Goal: Task Accomplishment & Management: Manage account settings

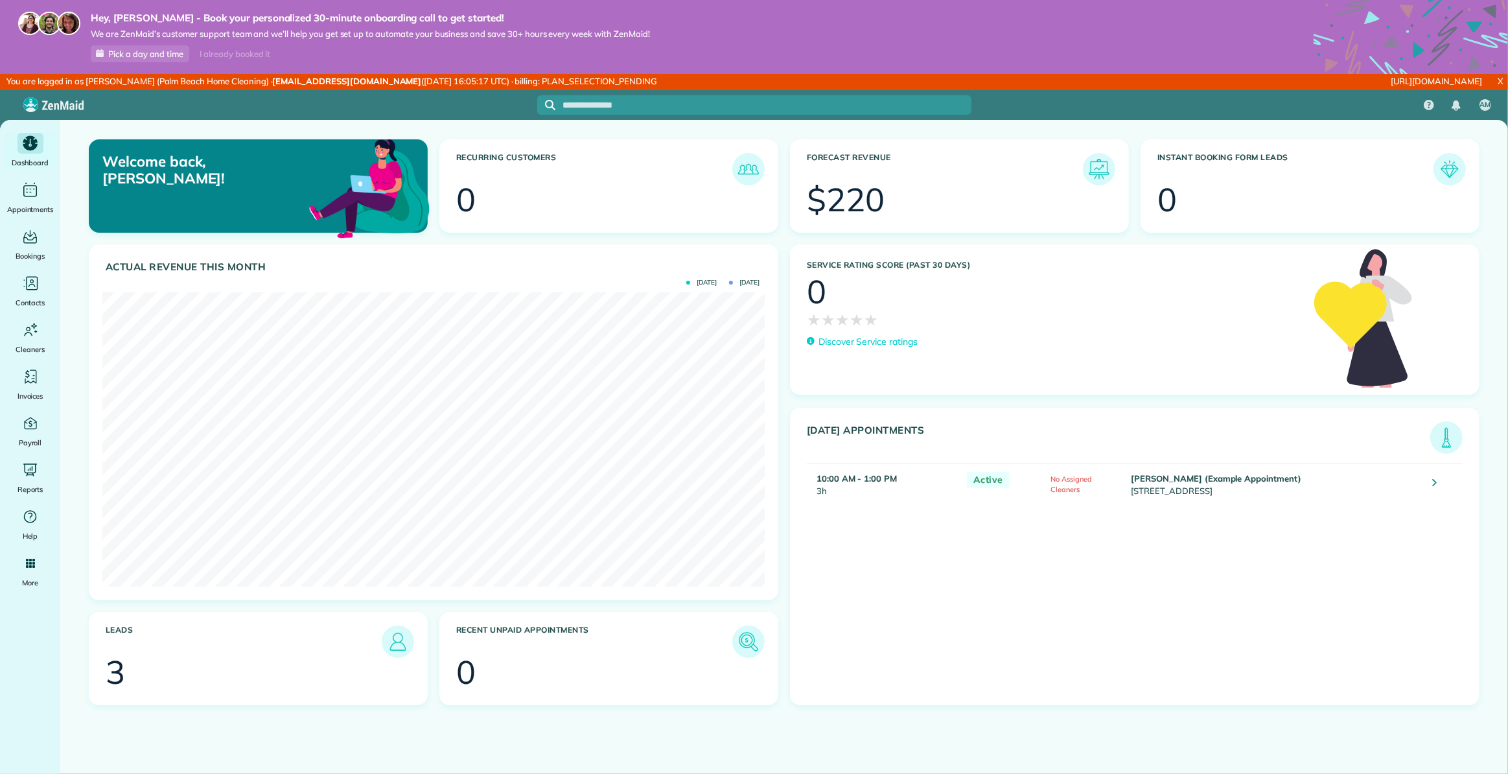
scroll to position [294, 662]
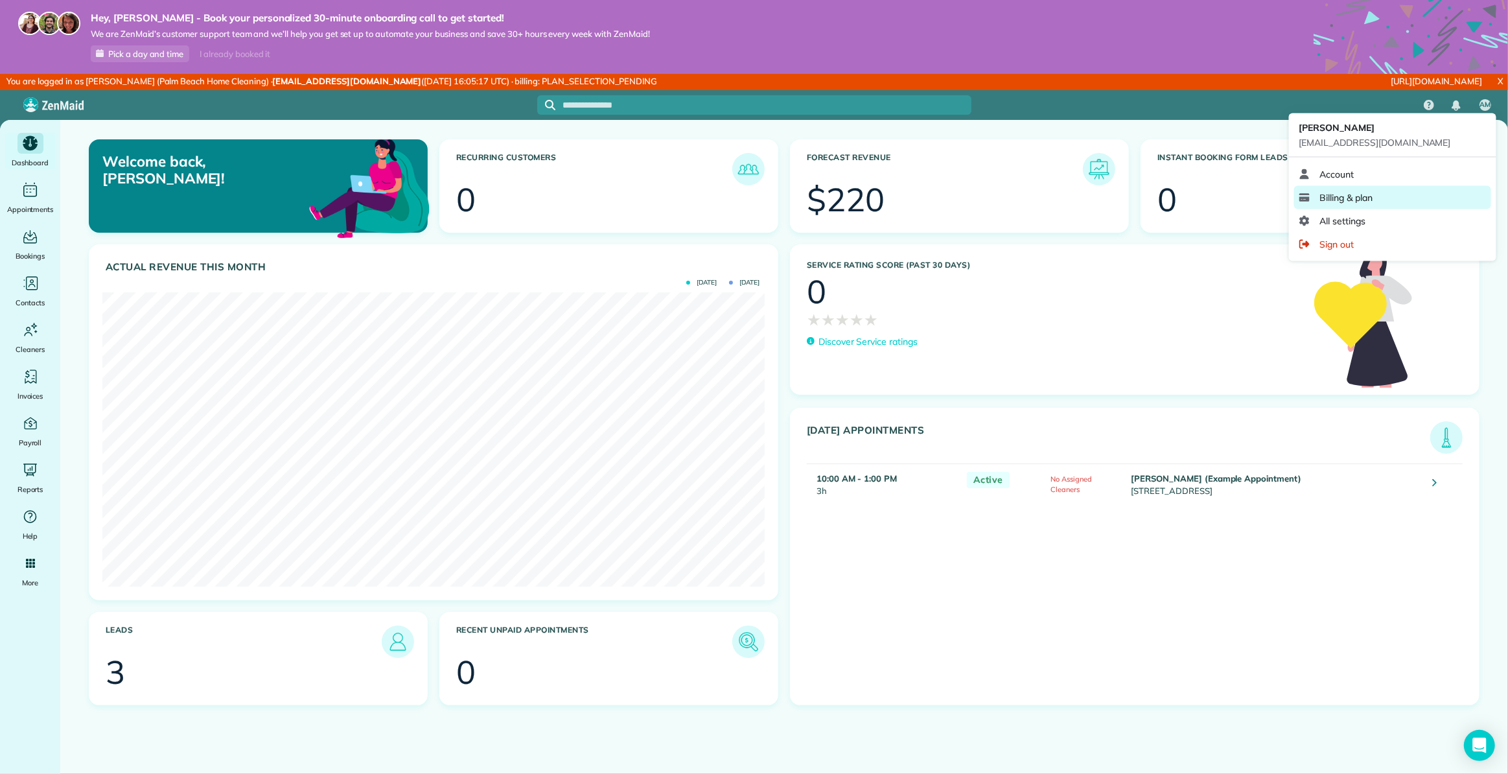
click at [1345, 198] on span "Billing & plan" at bounding box center [1346, 197] width 52 height 13
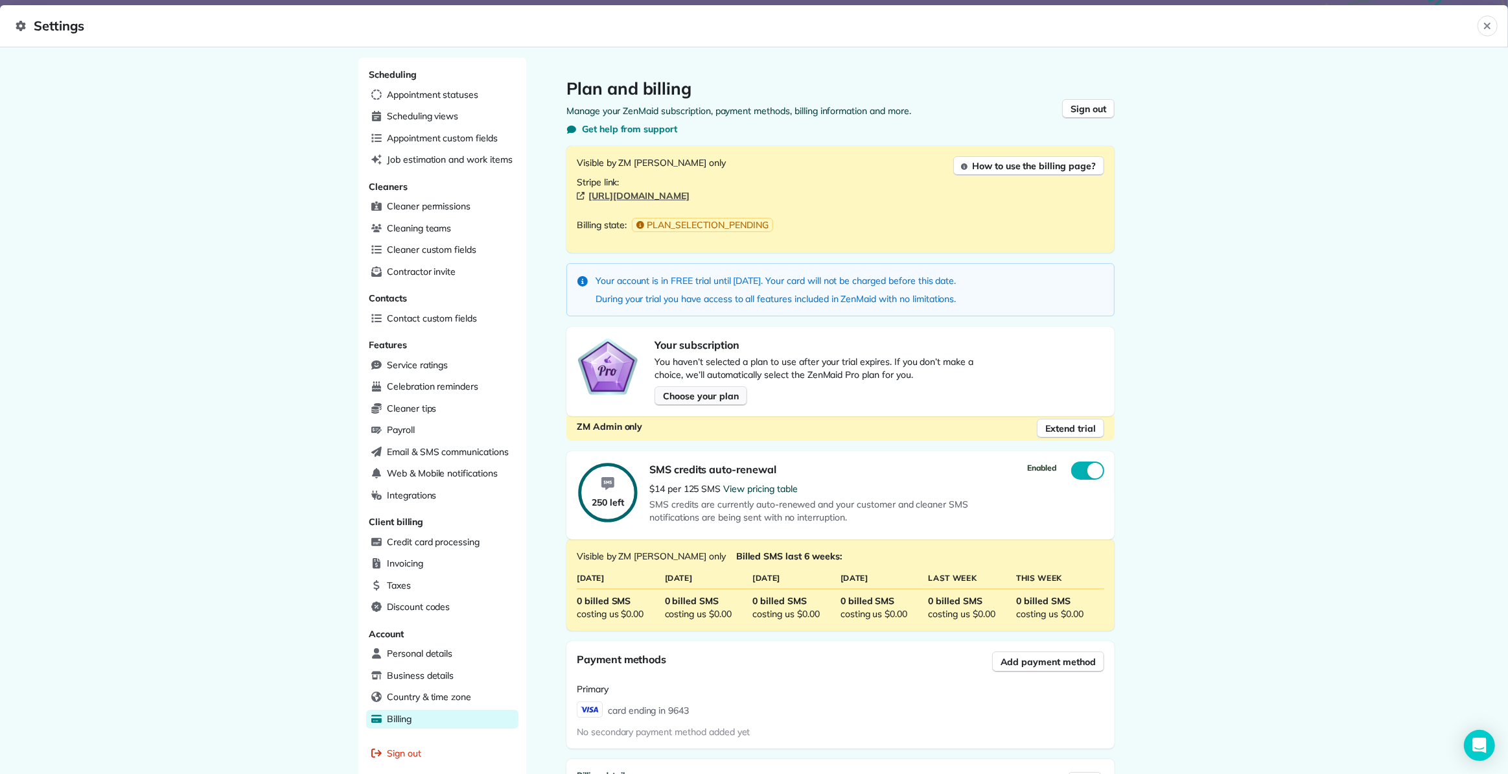
click at [702, 396] on span "Choose your plan" at bounding box center [700, 395] width 75 height 13
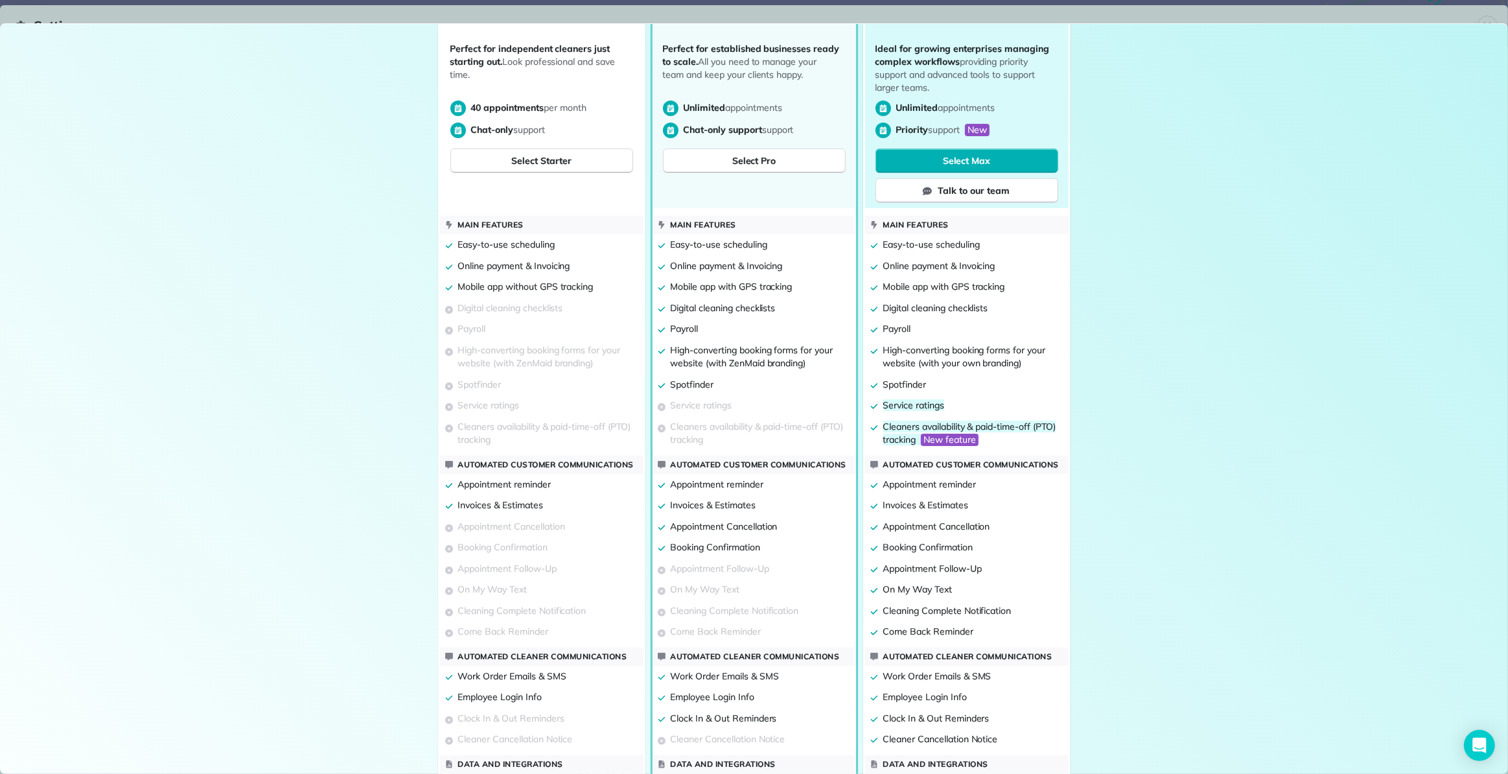
scroll to position [385, 0]
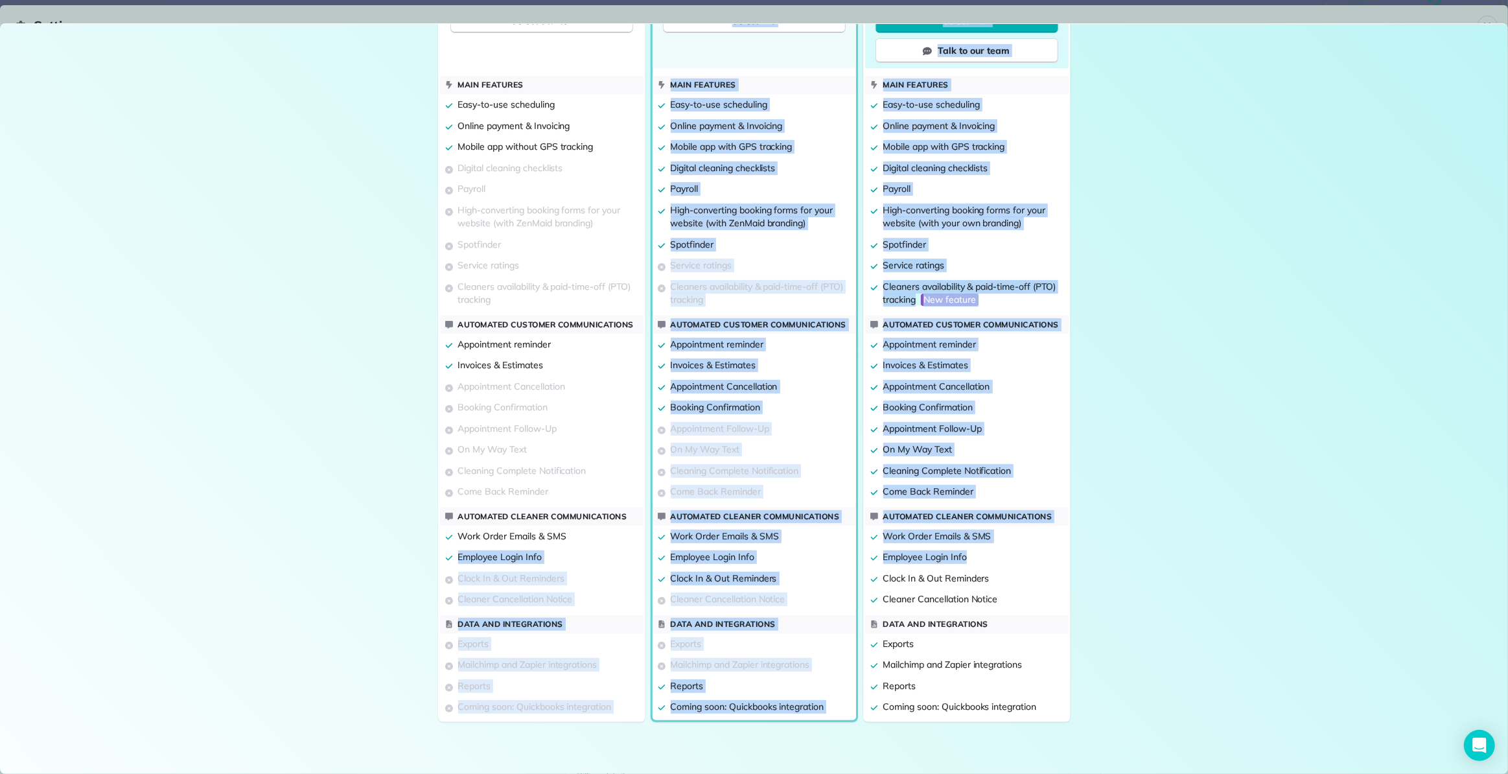
drag, startPoint x: 451, startPoint y: 554, endPoint x: 973, endPoint y: 553, distance: 522.3
click at [973, 553] on div "Starter $19 / month with 0 cleaners Perfect for independent cleaners just start…" at bounding box center [754, 267] width 1508 height 909
click at [1002, 559] on div "Employee Login Info" at bounding box center [966, 556] width 203 height 21
drag, startPoint x: 978, startPoint y: 562, endPoint x: 544, endPoint y: 553, distance: 434.3
click at [544, 553] on div "Starter $19 / month with 0 cleaners Perfect for independent cleaners just start…" at bounding box center [754, 267] width 1508 height 909
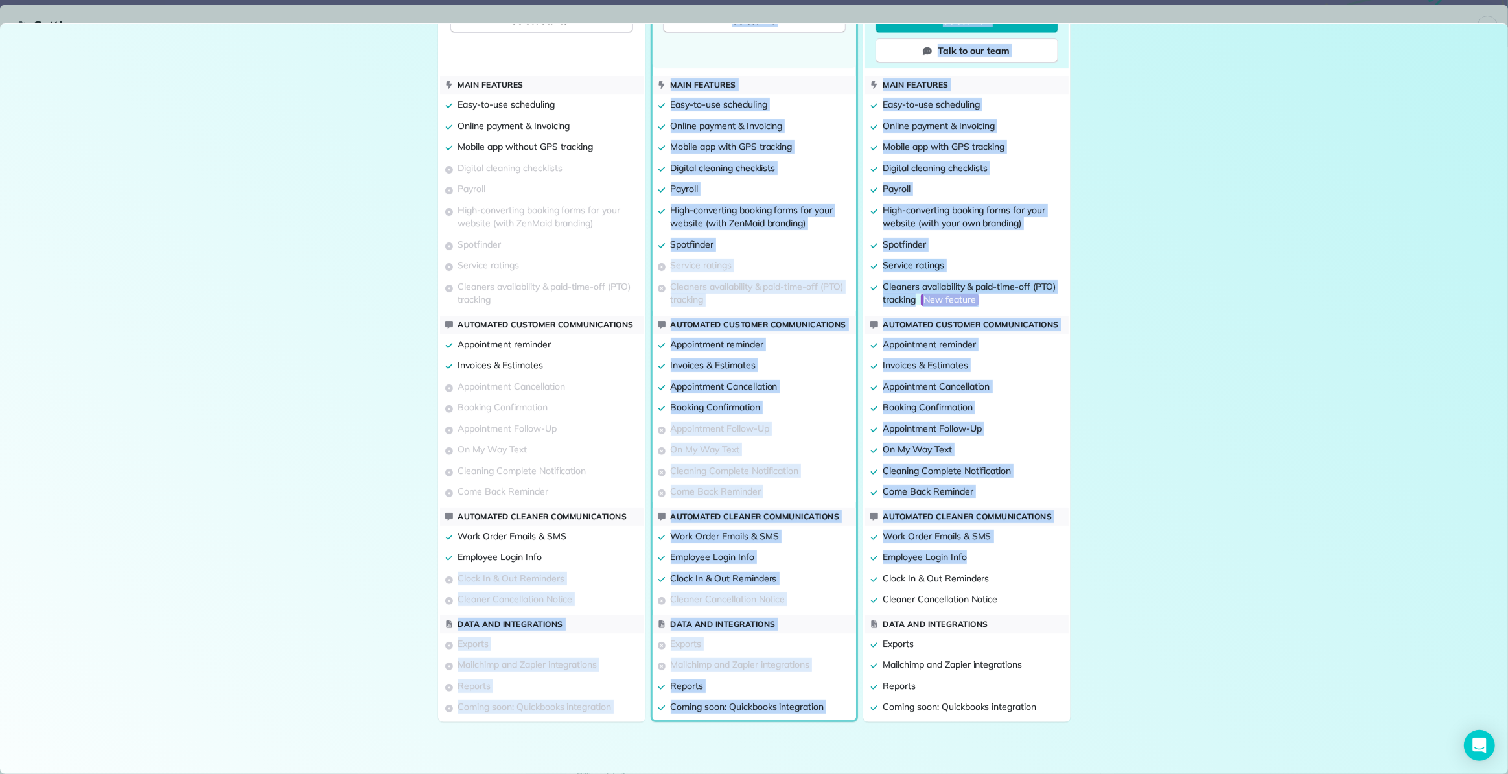
click at [1178, 566] on div "Starter $19 / month with 0 cleaners Perfect for independent cleaners just start…" at bounding box center [754, 267] width 1508 height 909
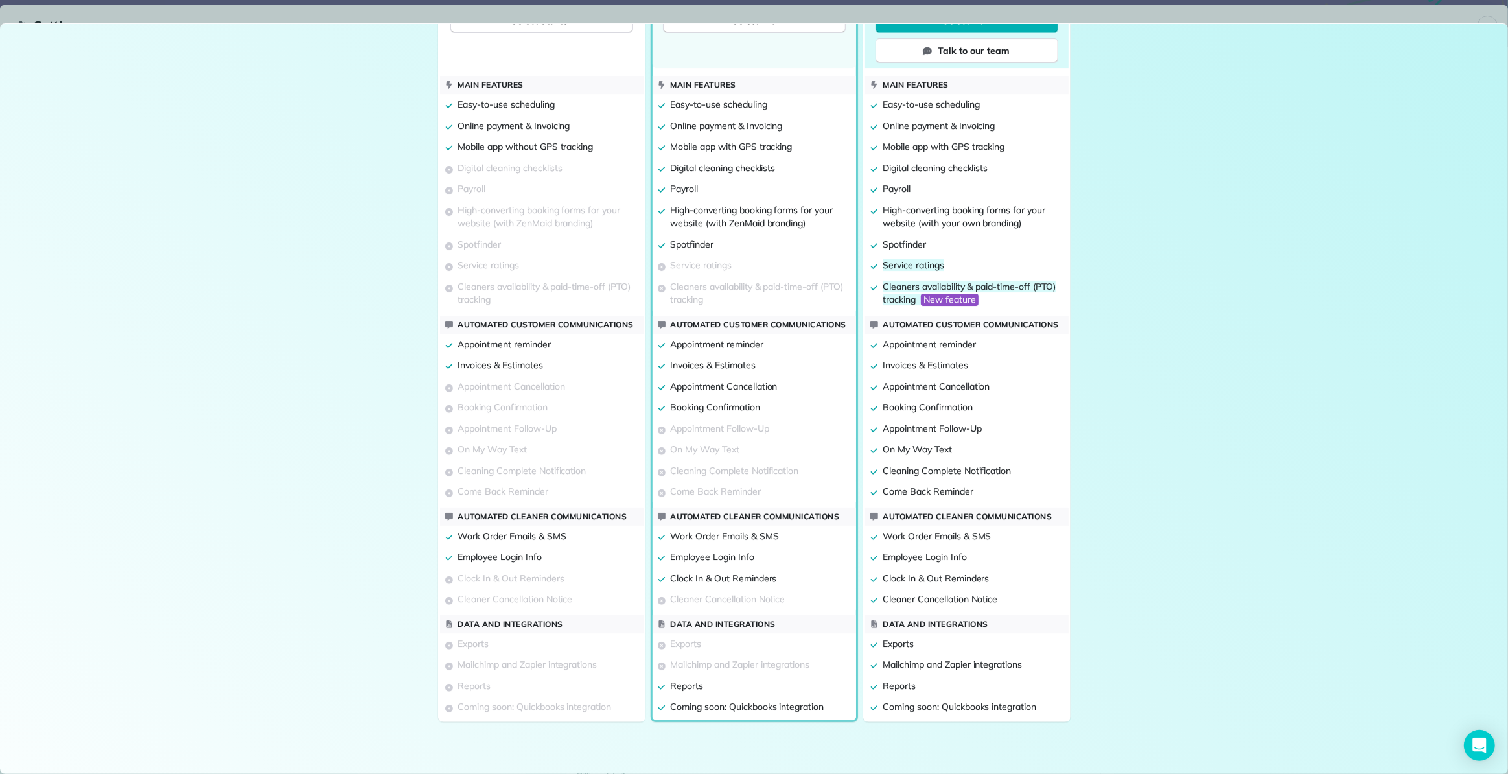
scroll to position [26, 0]
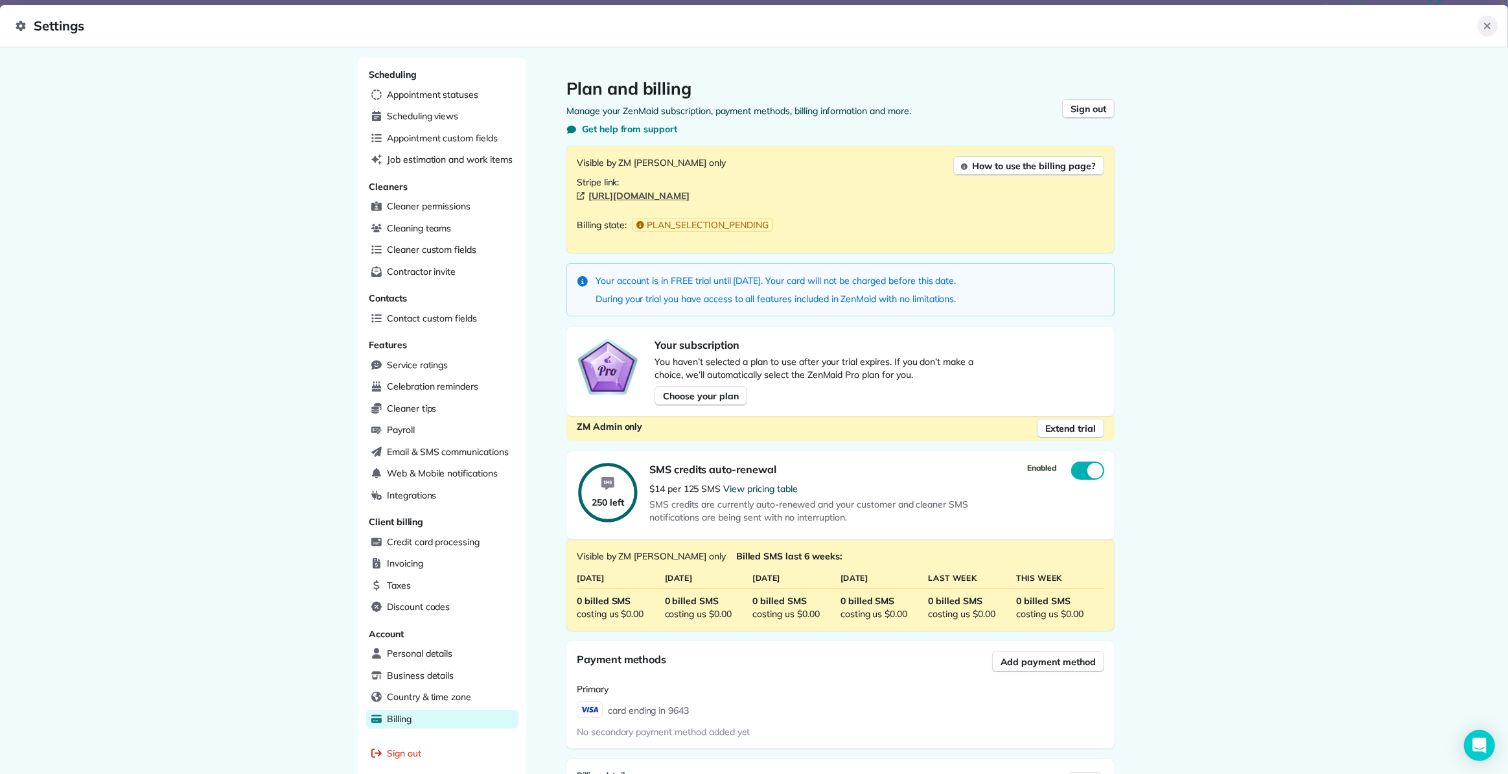
click at [1487, 29] on icon "Close" at bounding box center [1487, 26] width 10 height 10
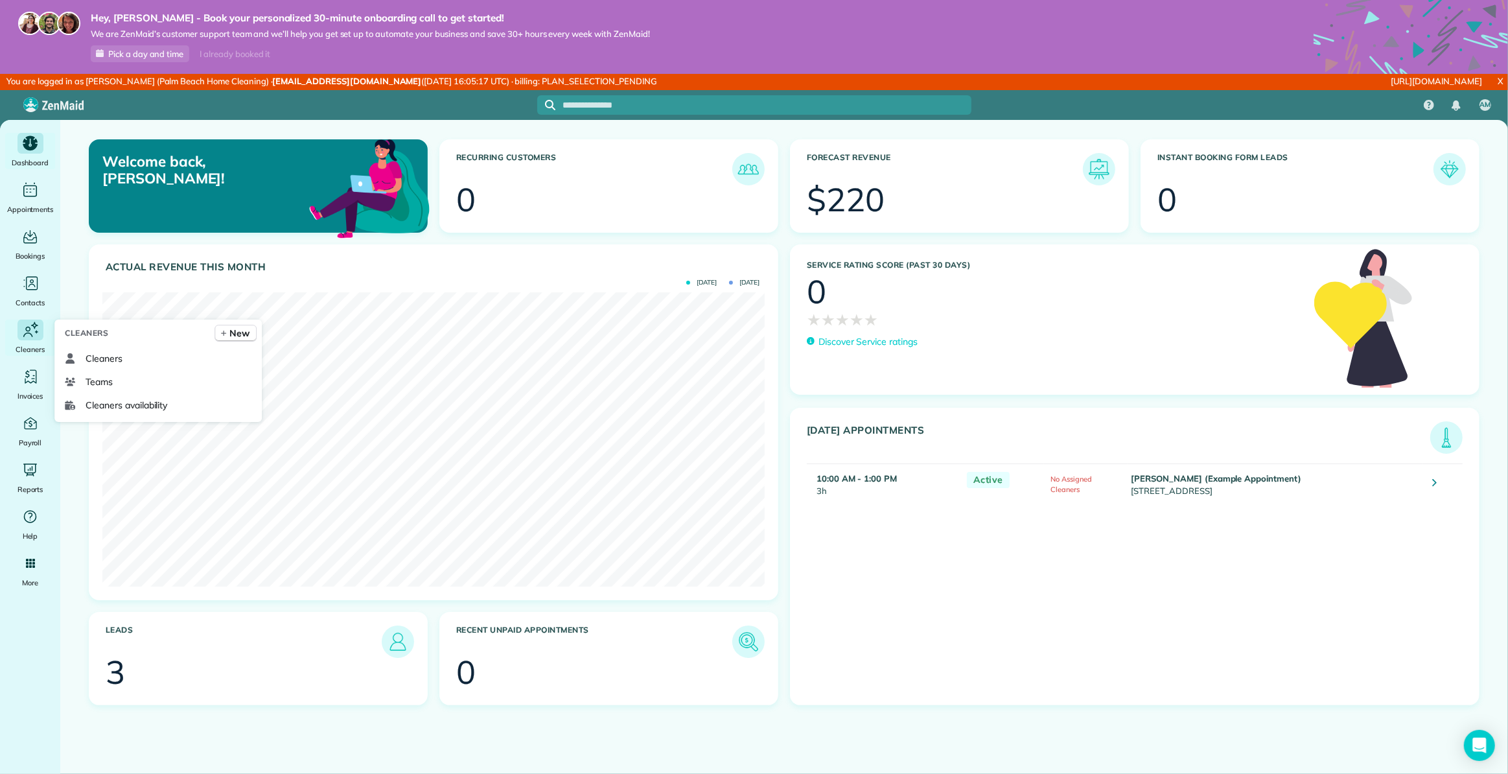
click at [27, 332] on icon "Main" at bounding box center [30, 330] width 19 height 20
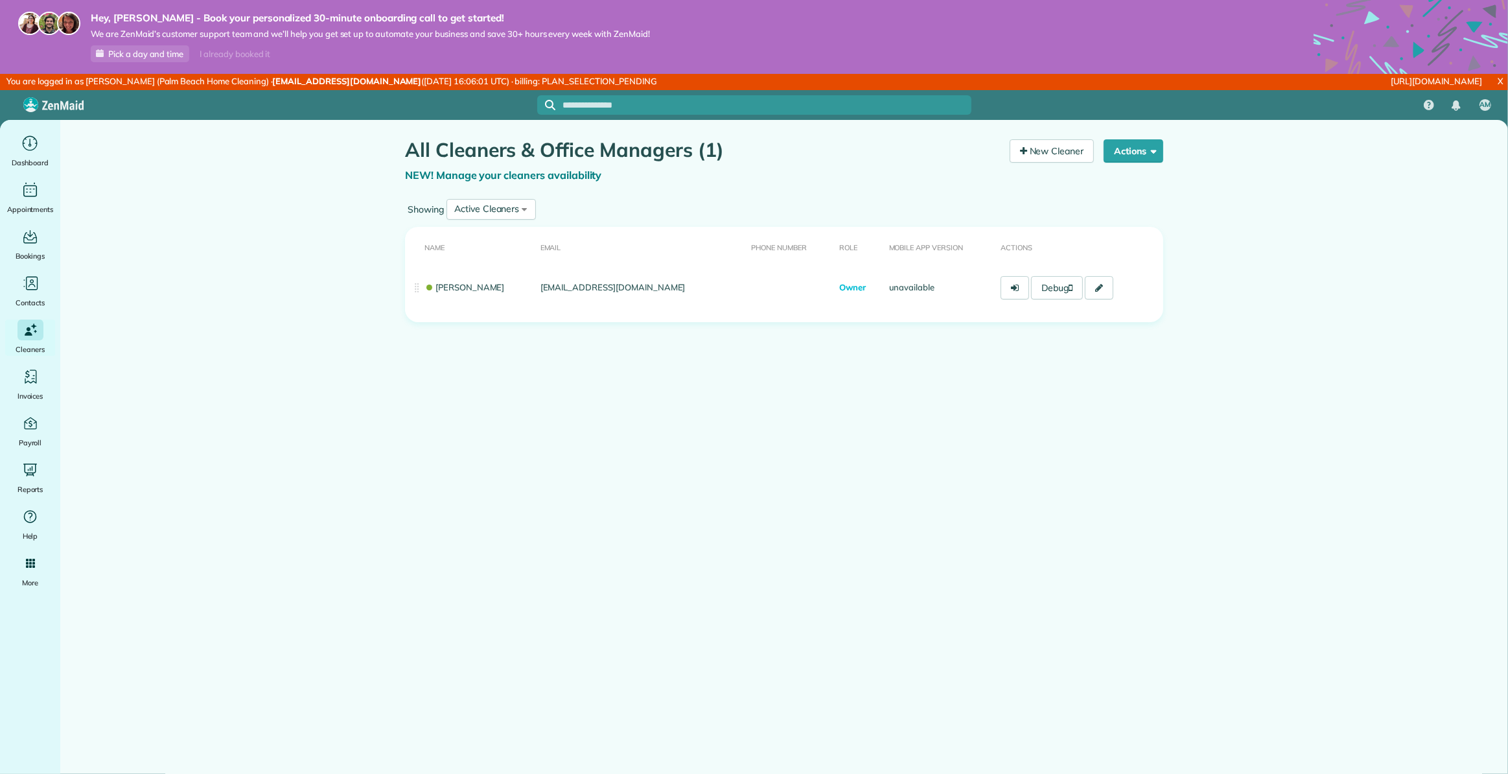
click at [873, 399] on div "All Cleaners & Office Managers (1) NEW! Manage your cleaners availability Your …" at bounding box center [784, 268] width 778 height 297
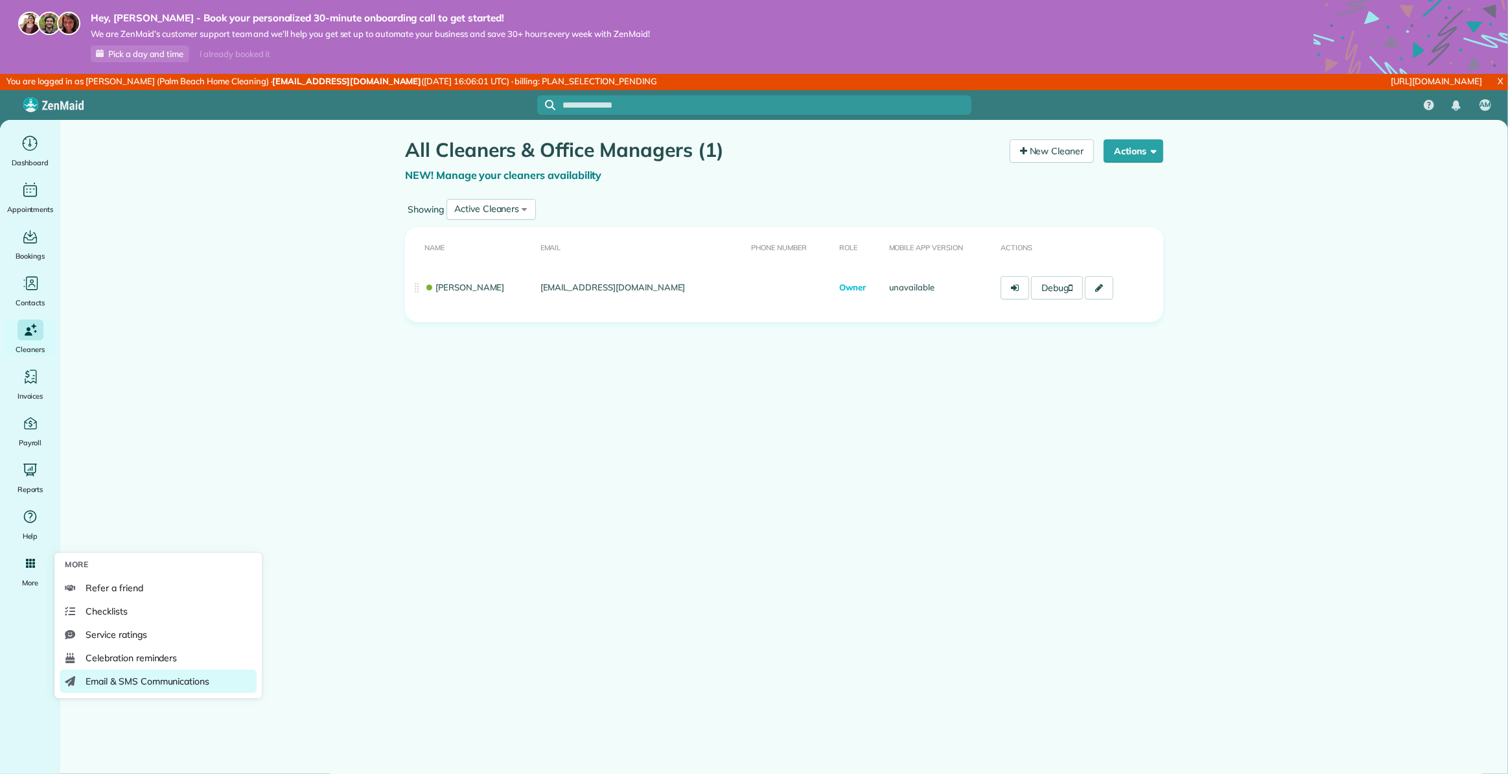
click at [118, 675] on span "Email & SMS Communications" at bounding box center [148, 681] width 124 height 13
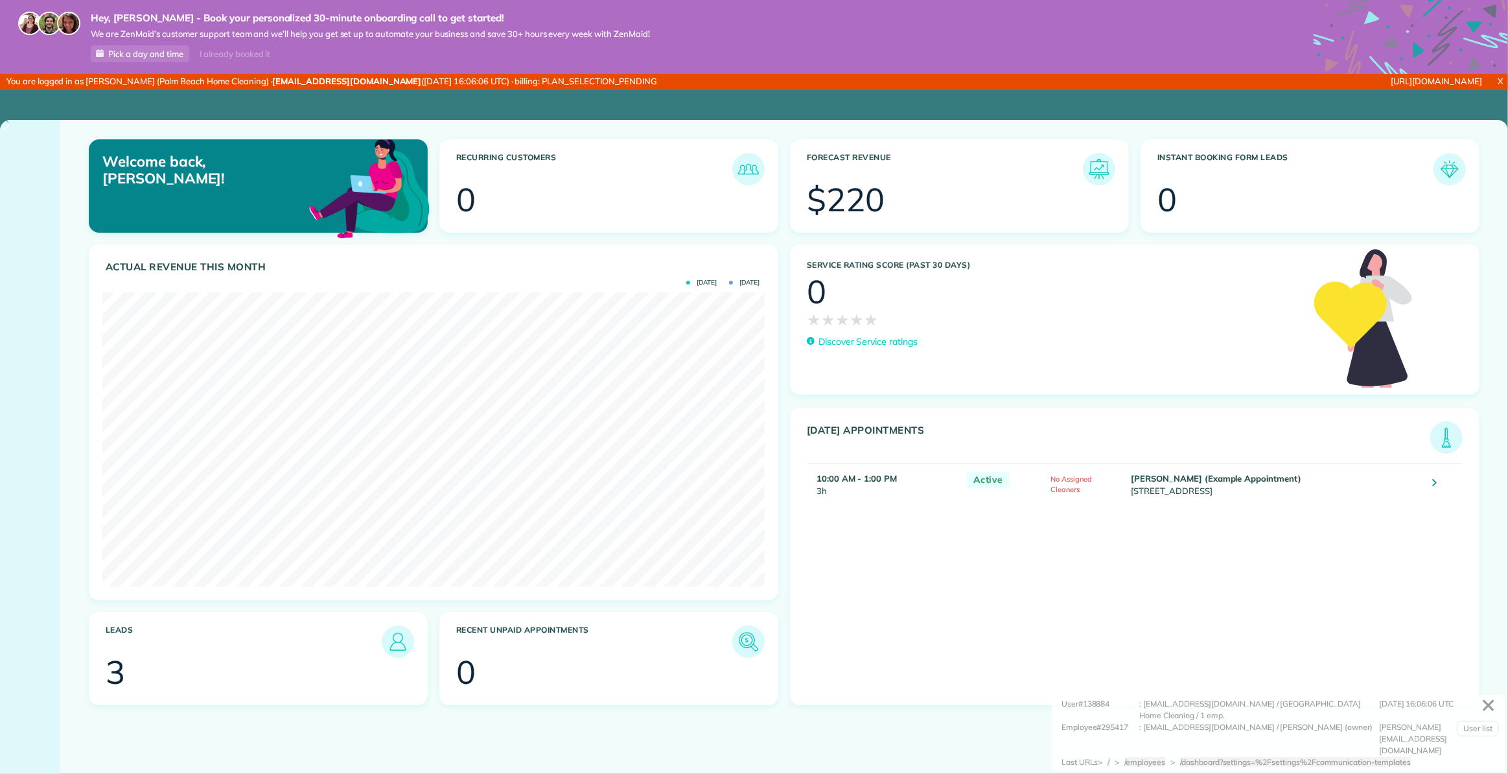
scroll to position [294, 662]
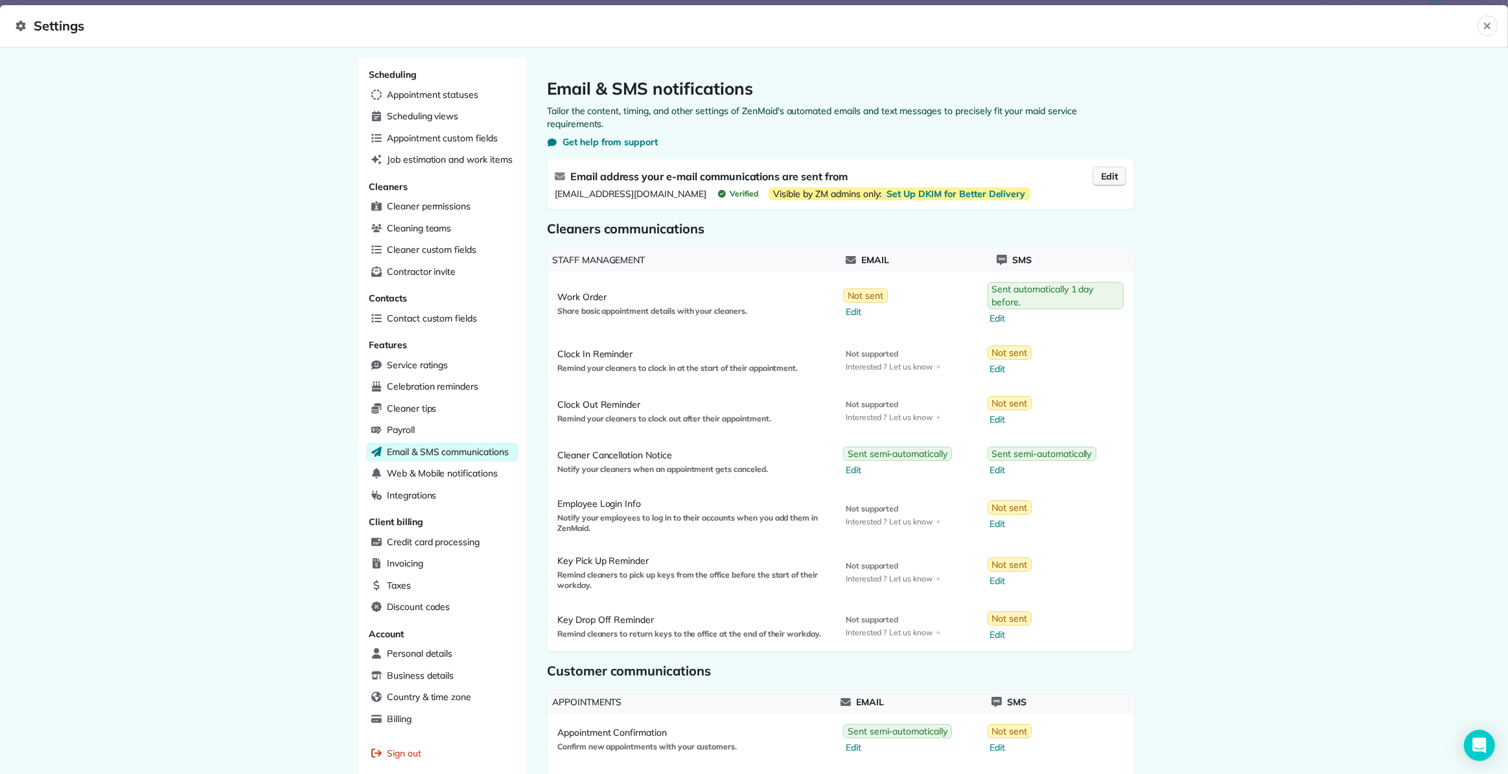
click at [1104, 176] on span "Edit" at bounding box center [1109, 176] width 17 height 13
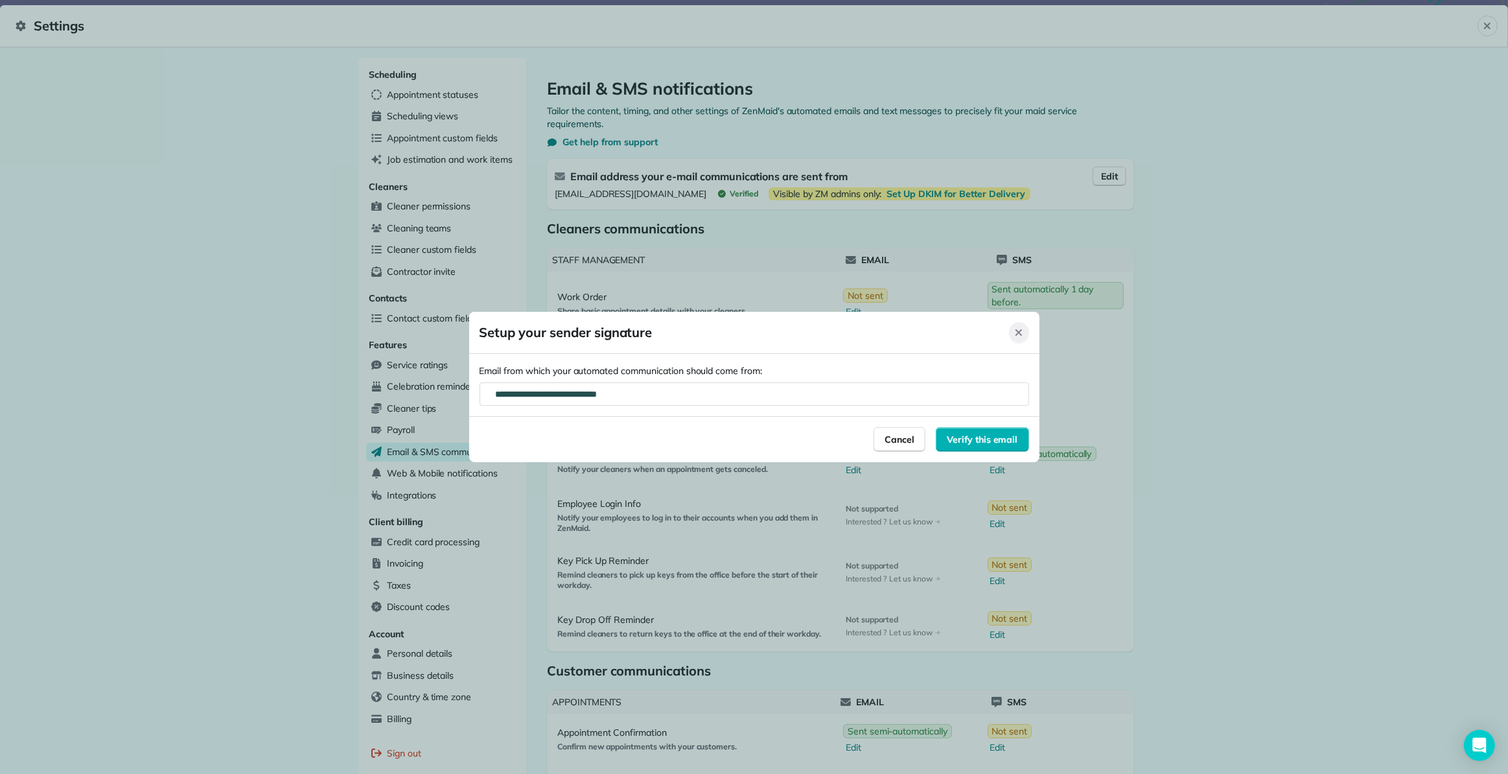
click at [1019, 330] on icon "Close" at bounding box center [1019, 332] width 10 height 10
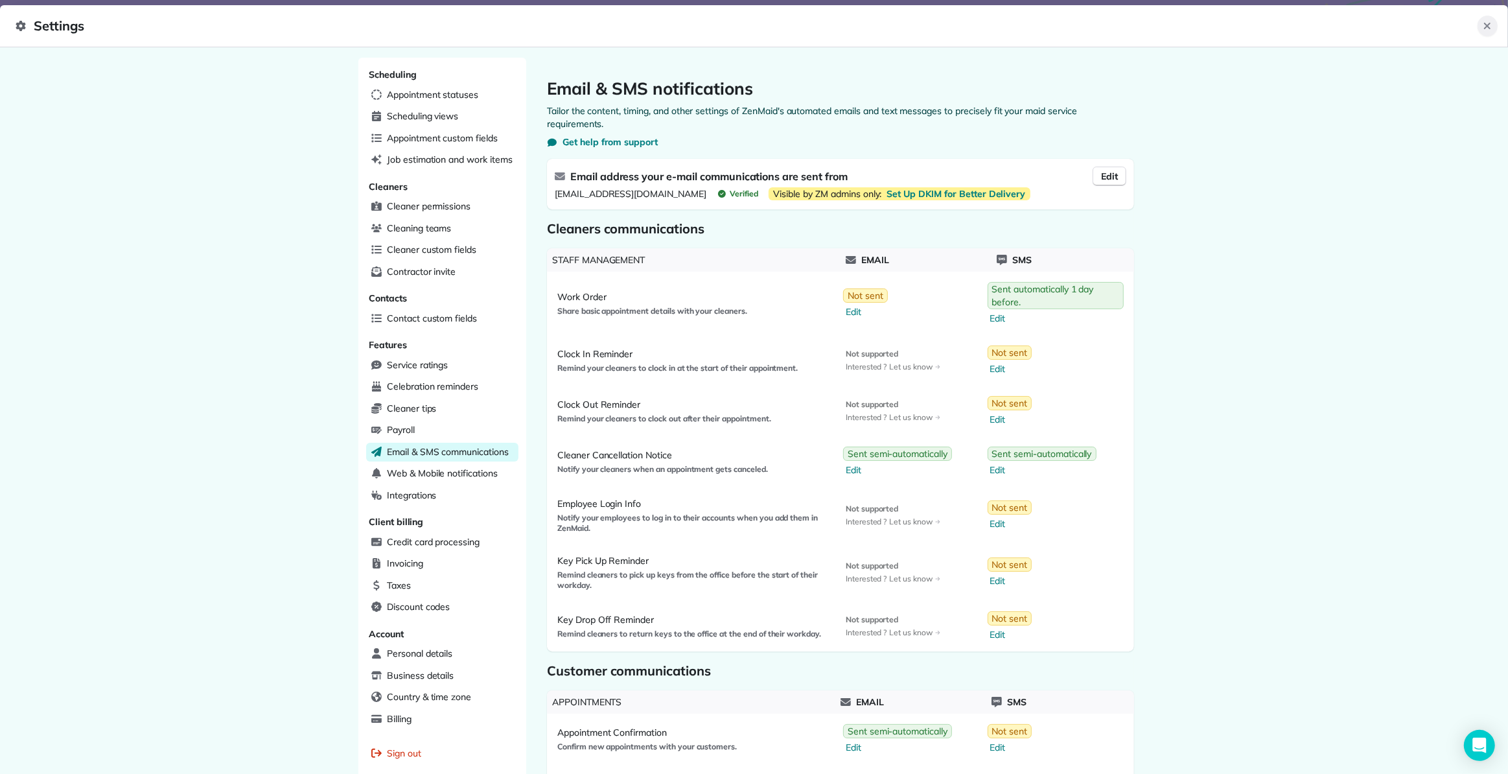
click at [1489, 25] on icon "Close" at bounding box center [1487, 26] width 6 height 6
